Goal: Find specific page/section: Find specific page/section

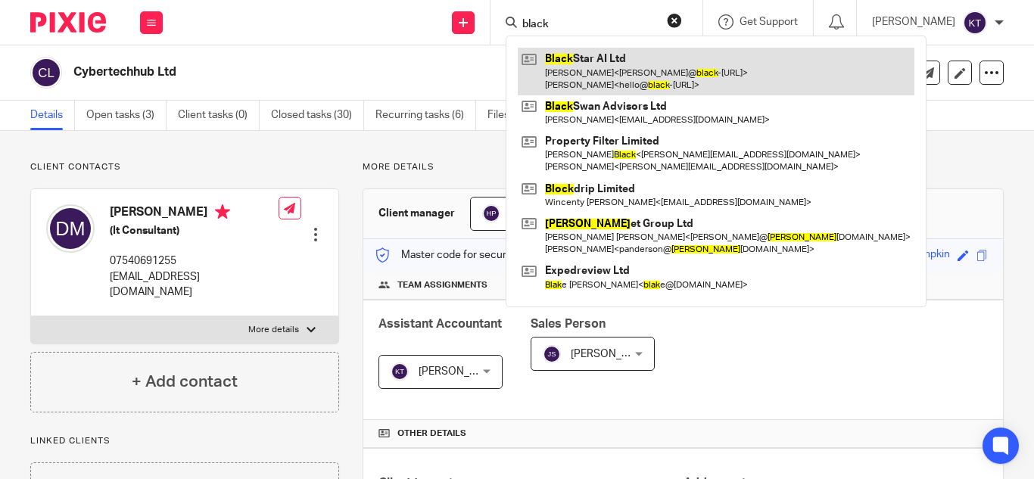
type input "black"
click at [580, 51] on link at bounding box center [716, 71] width 397 height 47
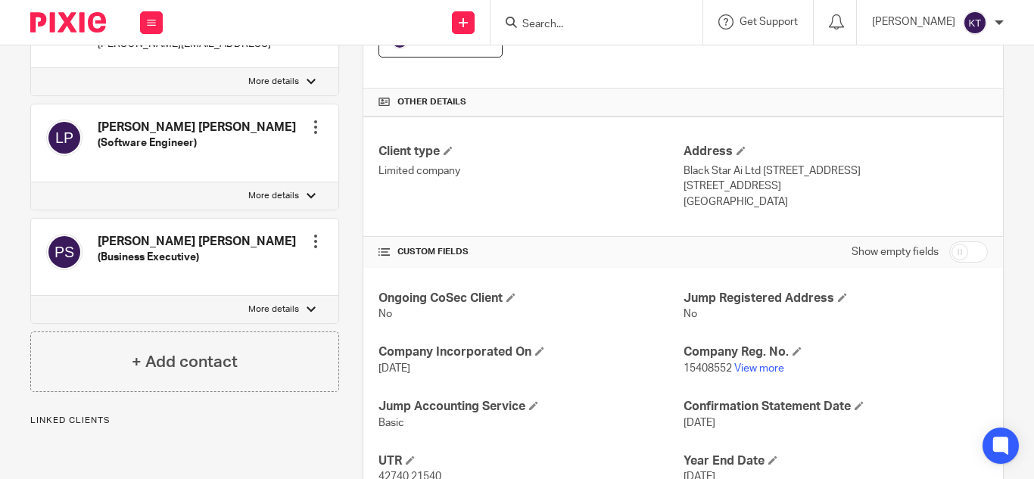
scroll to position [333, 0]
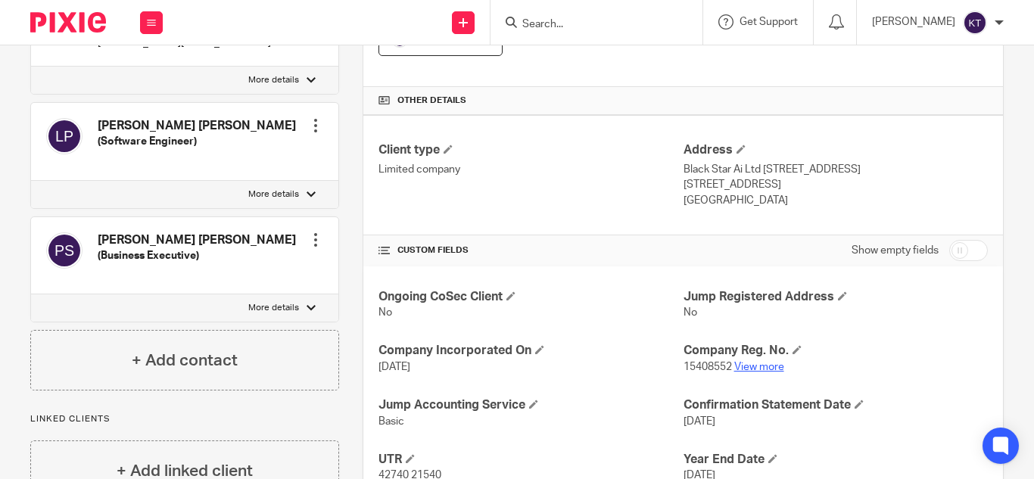
click at [745, 371] on link "View more" at bounding box center [759, 367] width 50 height 11
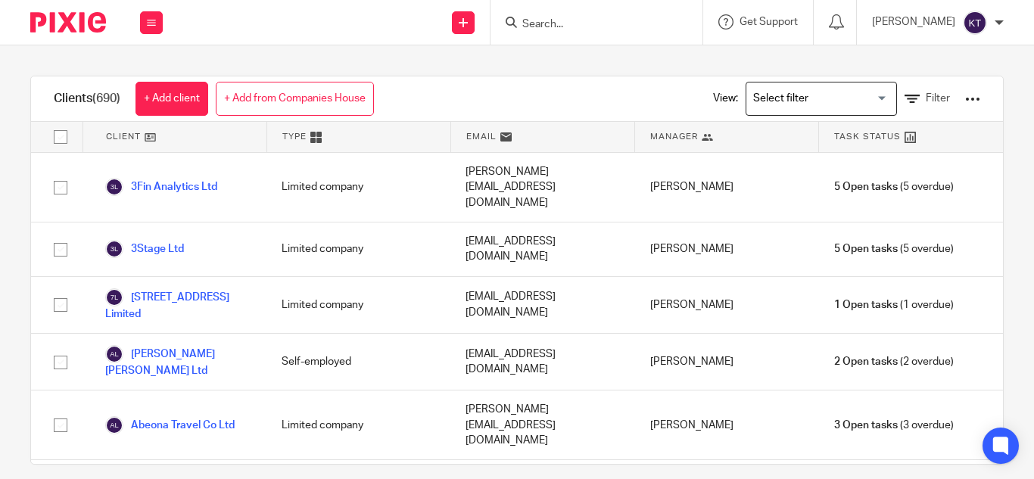
click at [561, 31] on input "Search" at bounding box center [589, 25] width 136 height 14
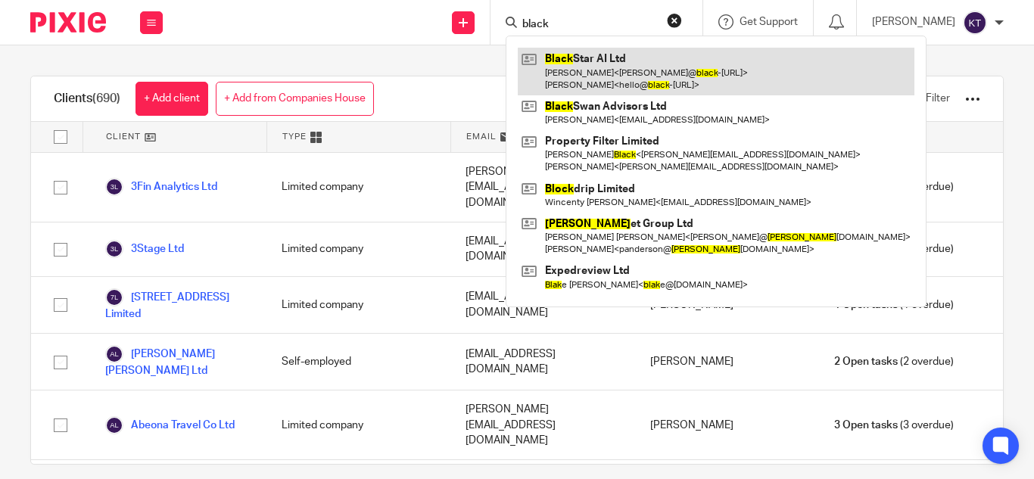
type input "black"
click at [593, 65] on link at bounding box center [716, 71] width 397 height 47
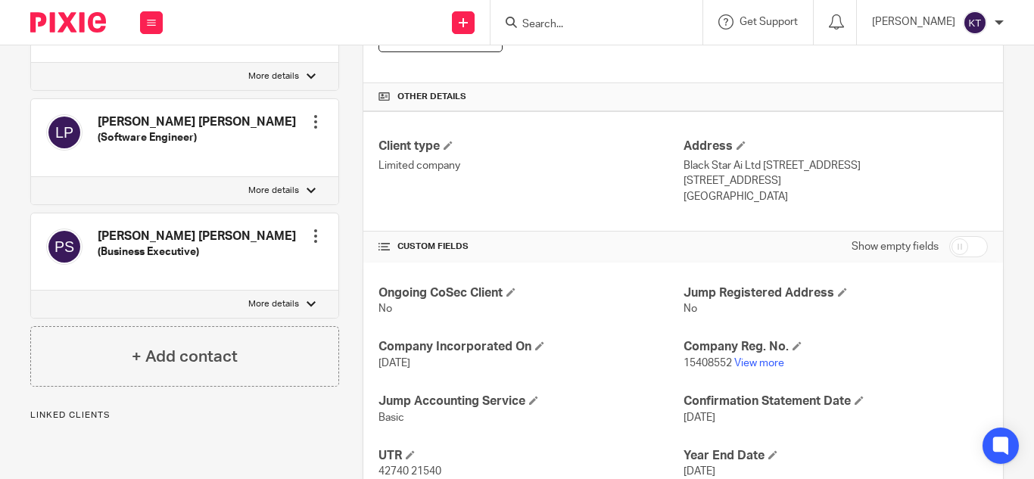
scroll to position [359, 0]
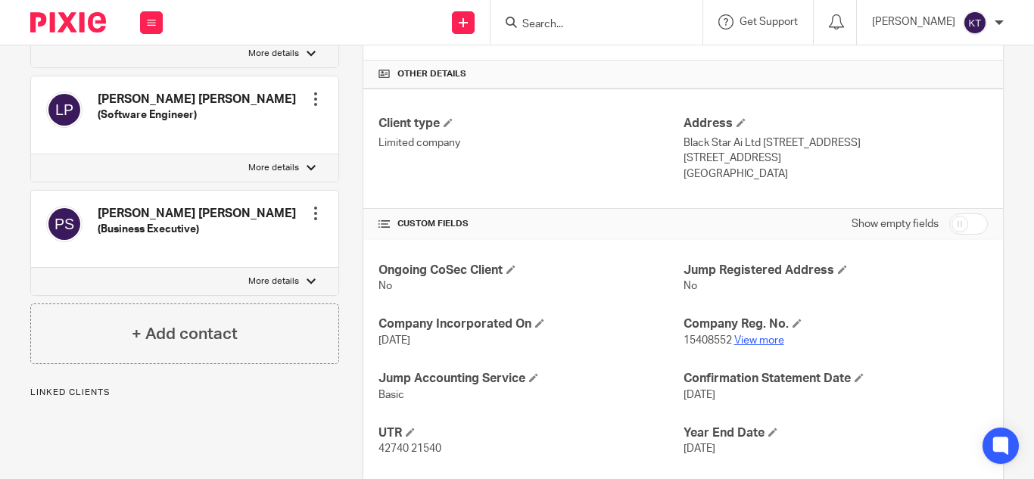
click at [755, 337] on link "View more" at bounding box center [759, 340] width 50 height 11
